Goal: Transaction & Acquisition: Purchase product/service

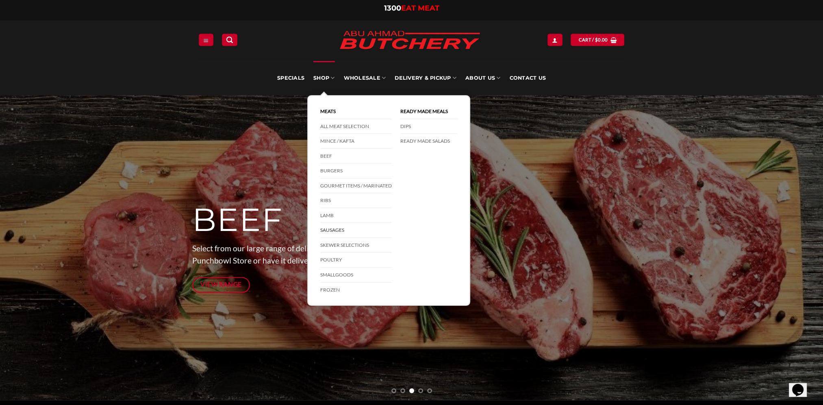
click at [336, 229] on link "Sausages" at bounding box center [356, 230] width 72 height 15
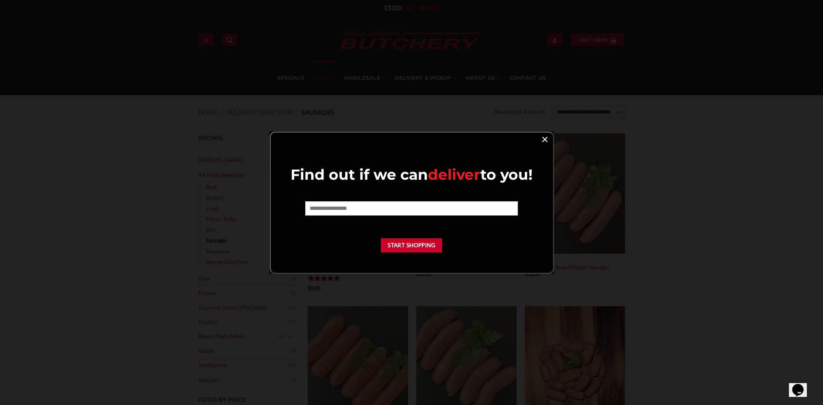
click at [546, 141] on link "×" at bounding box center [545, 138] width 12 height 11
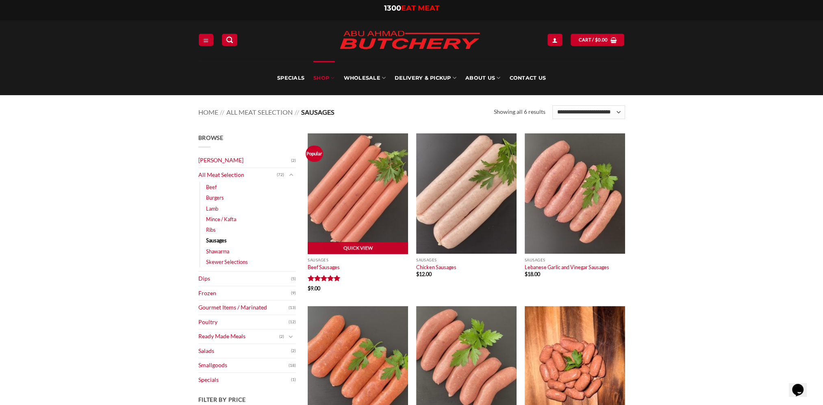
click at [340, 207] on img at bounding box center [358, 193] width 100 height 120
click at [359, 244] on link "Quick View" at bounding box center [358, 248] width 100 height 12
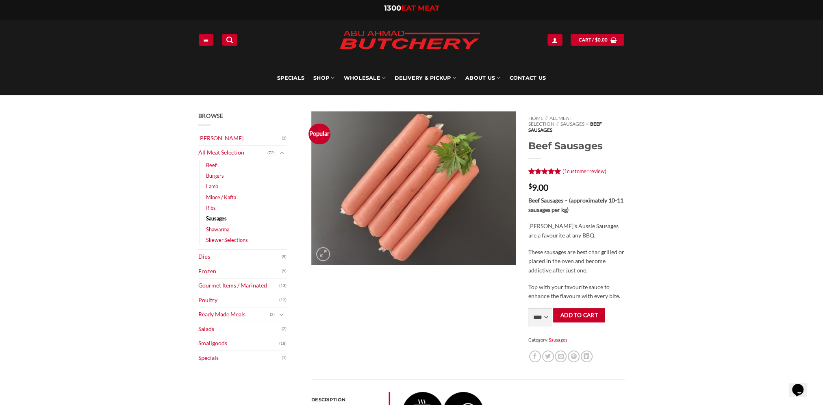
drag, startPoint x: 616, startPoint y: 128, endPoint x: 640, endPoint y: 166, distance: 44.4
click at [640, 166] on div "Browse Abu Ahmad Butchery (2) All Meat Selection (72) Beef (18) Burgers (4) Lam…" at bounding box center [411, 377] width 823 height 565
